Goal: Transaction & Acquisition: Download file/media

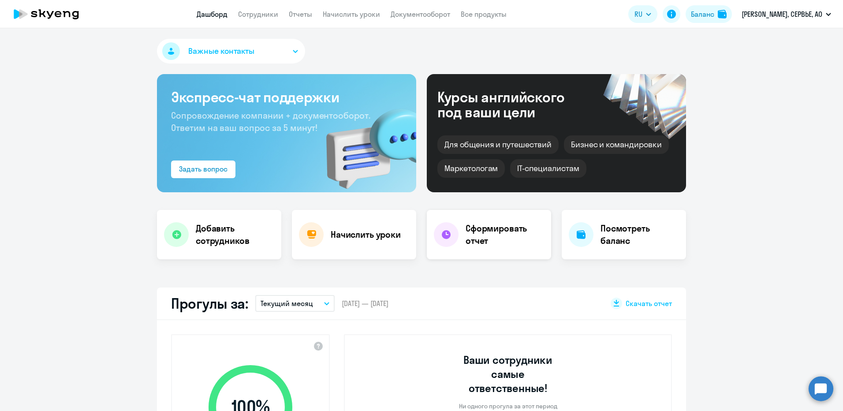
click at [491, 237] on h4 "Сформировать отчет" at bounding box center [504, 234] width 78 height 25
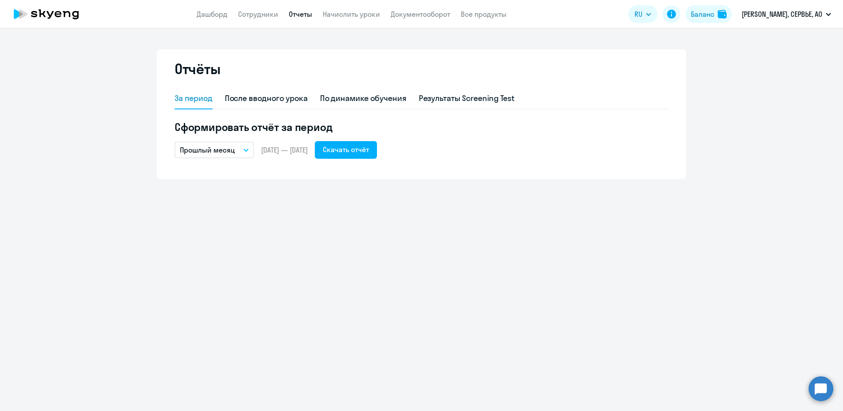
click at [246, 149] on icon "button" at bounding box center [245, 150] width 5 height 3
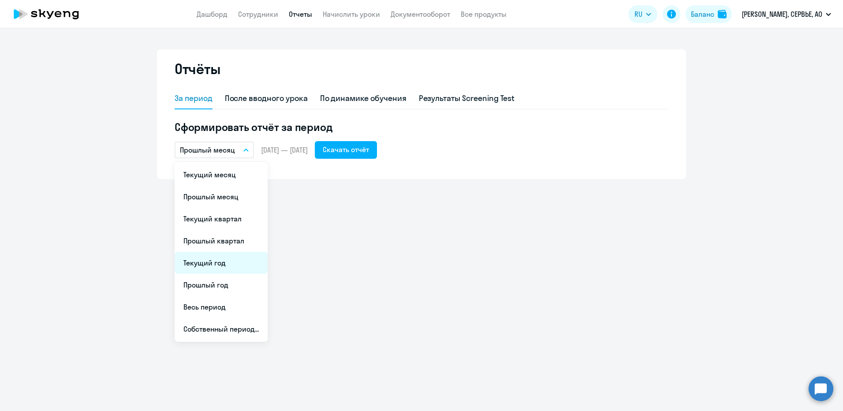
click at [222, 264] on li "Текущий год" at bounding box center [221, 263] width 93 height 22
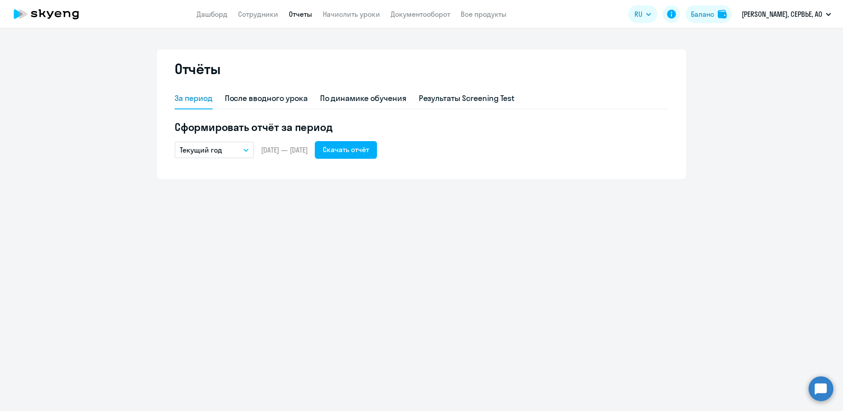
click at [245, 153] on button "Текущий год" at bounding box center [214, 149] width 79 height 17
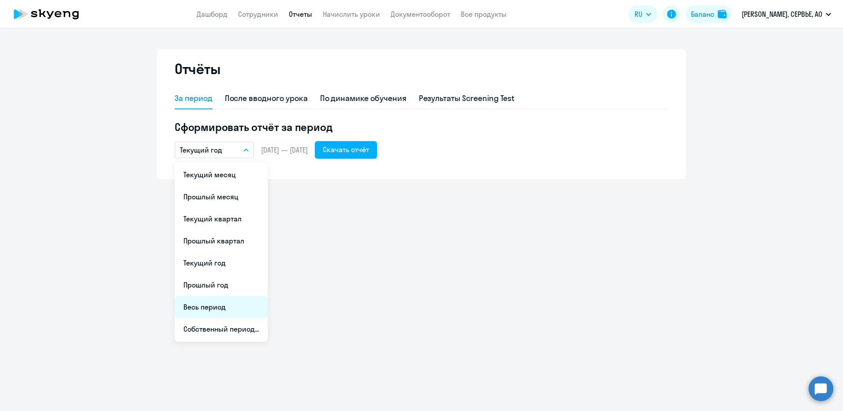
click at [213, 309] on li "Весь период" at bounding box center [221, 307] width 93 height 22
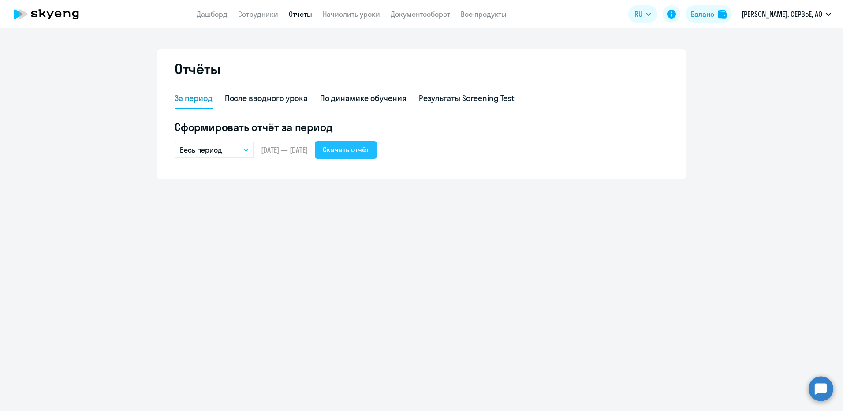
click at [366, 149] on div "Скачать отчёт" at bounding box center [346, 149] width 46 height 11
